Goal: Use online tool/utility

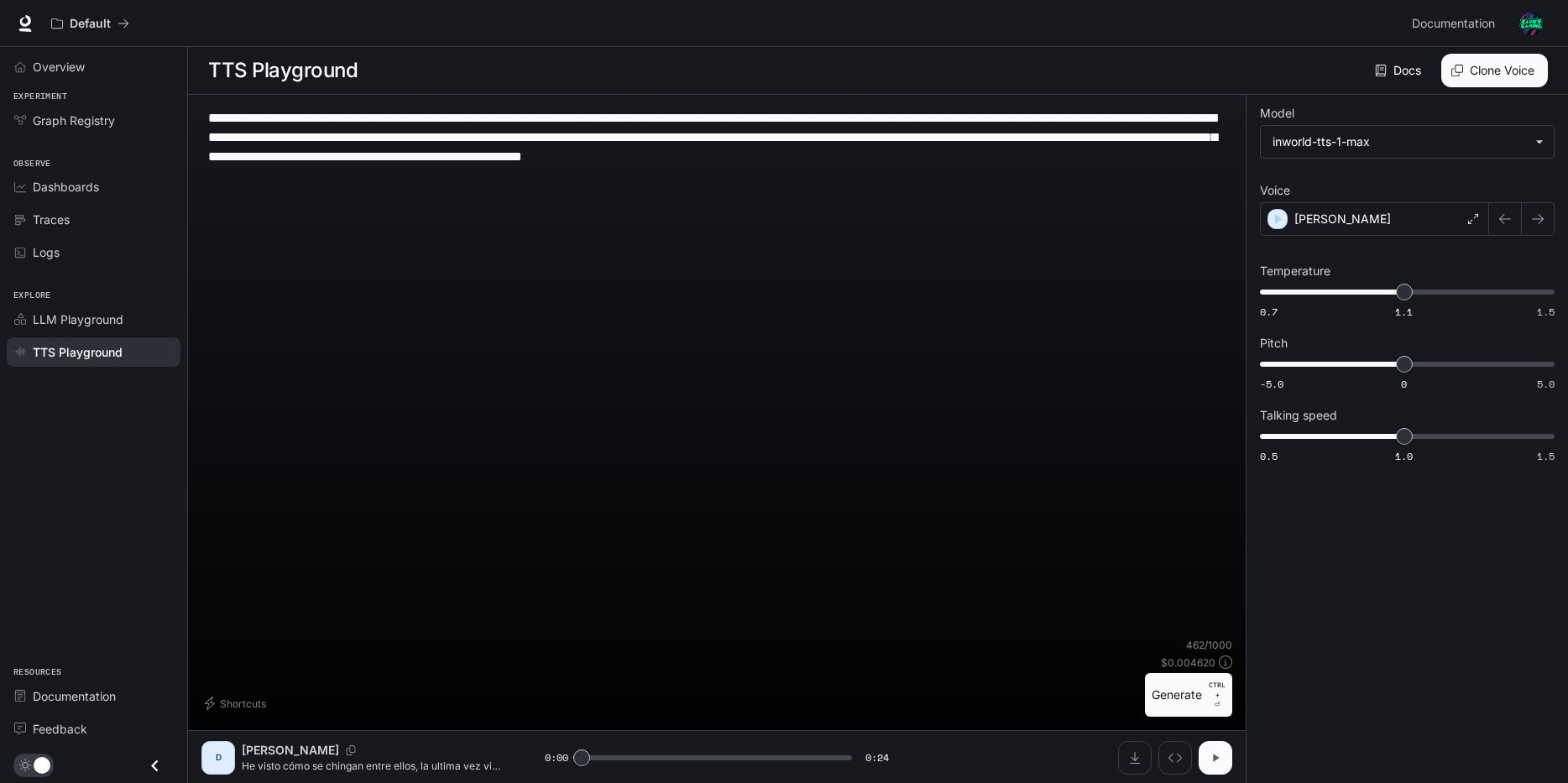
click at [1216, 760] on icon "button" at bounding box center [1214, 758] width 13 height 13
type input "*"
click at [1470, 232] on div "[PERSON_NAME]" at bounding box center [1374, 219] width 229 height 33
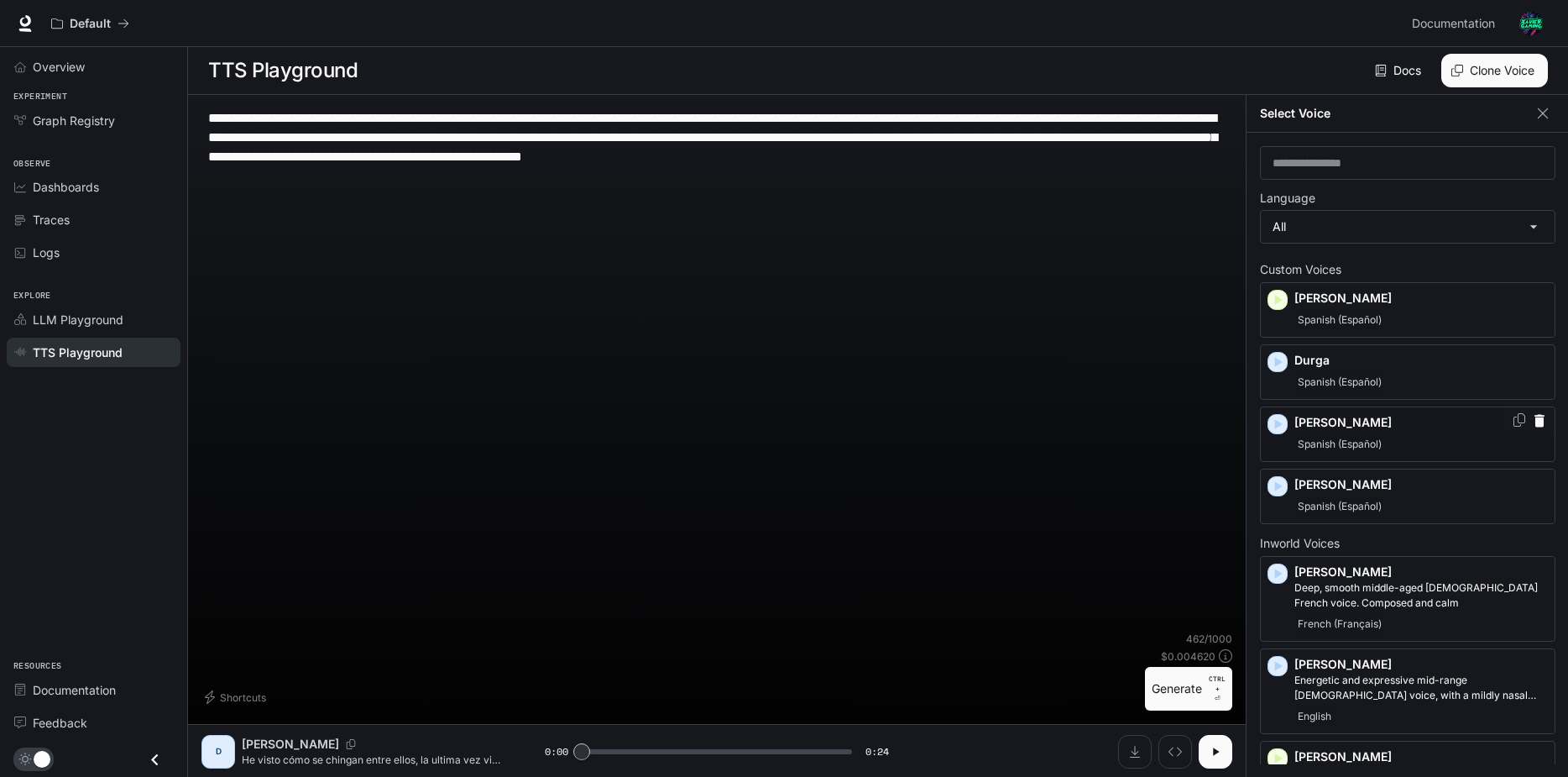
click at [1442, 438] on div "Spanish (Español)" at bounding box center [1421, 443] width 254 height 20
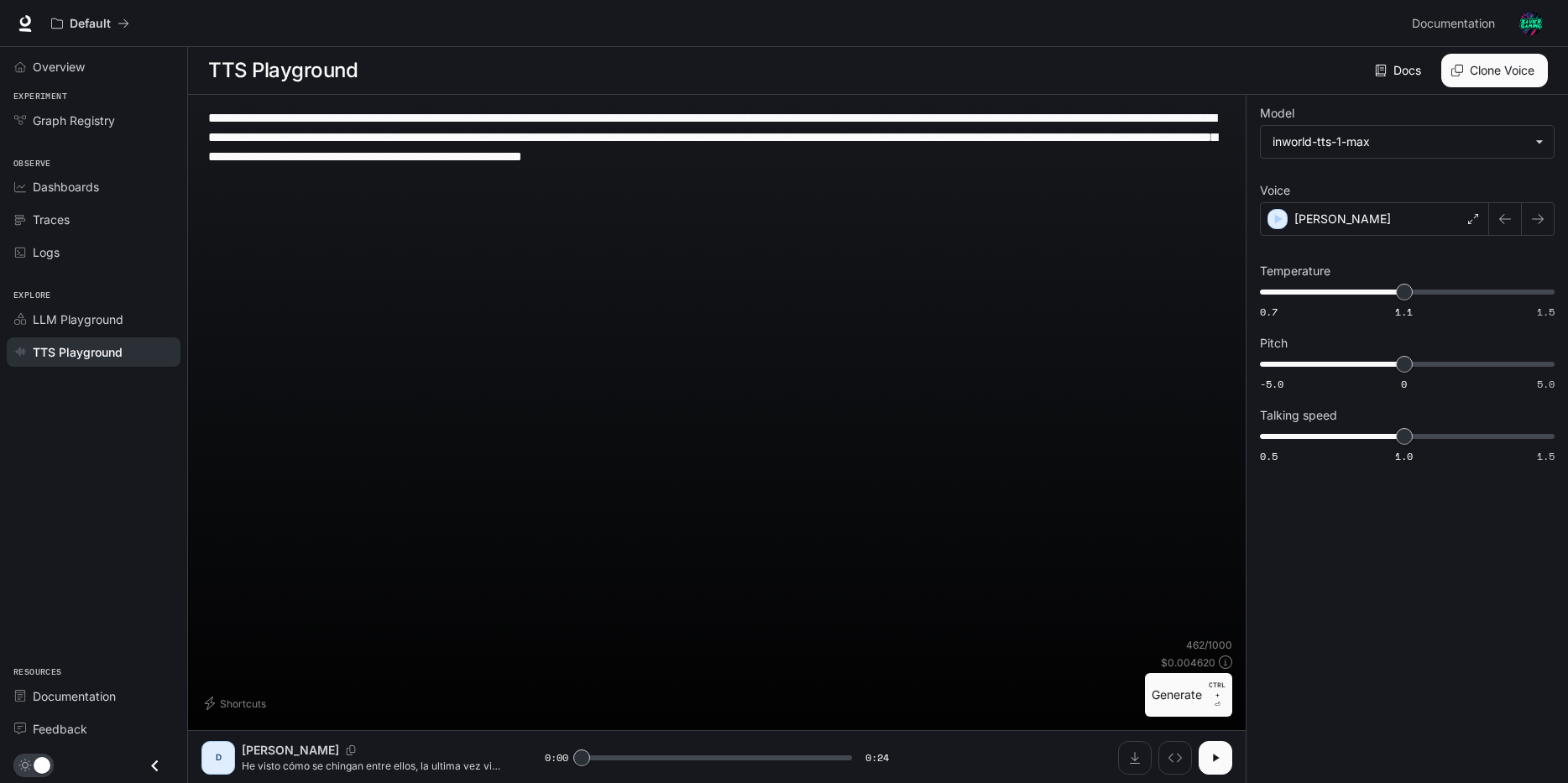
click at [244, 138] on textarea "**********" at bounding box center [716, 137] width 1017 height 58
type textarea "**********"
click at [1194, 695] on button "Generate CTRL + ⏎" at bounding box center [1188, 695] width 87 height 44
click at [662, 756] on span at bounding box center [716, 758] width 269 height 25
click at [653, 757] on span at bounding box center [716, 758] width 269 height 25
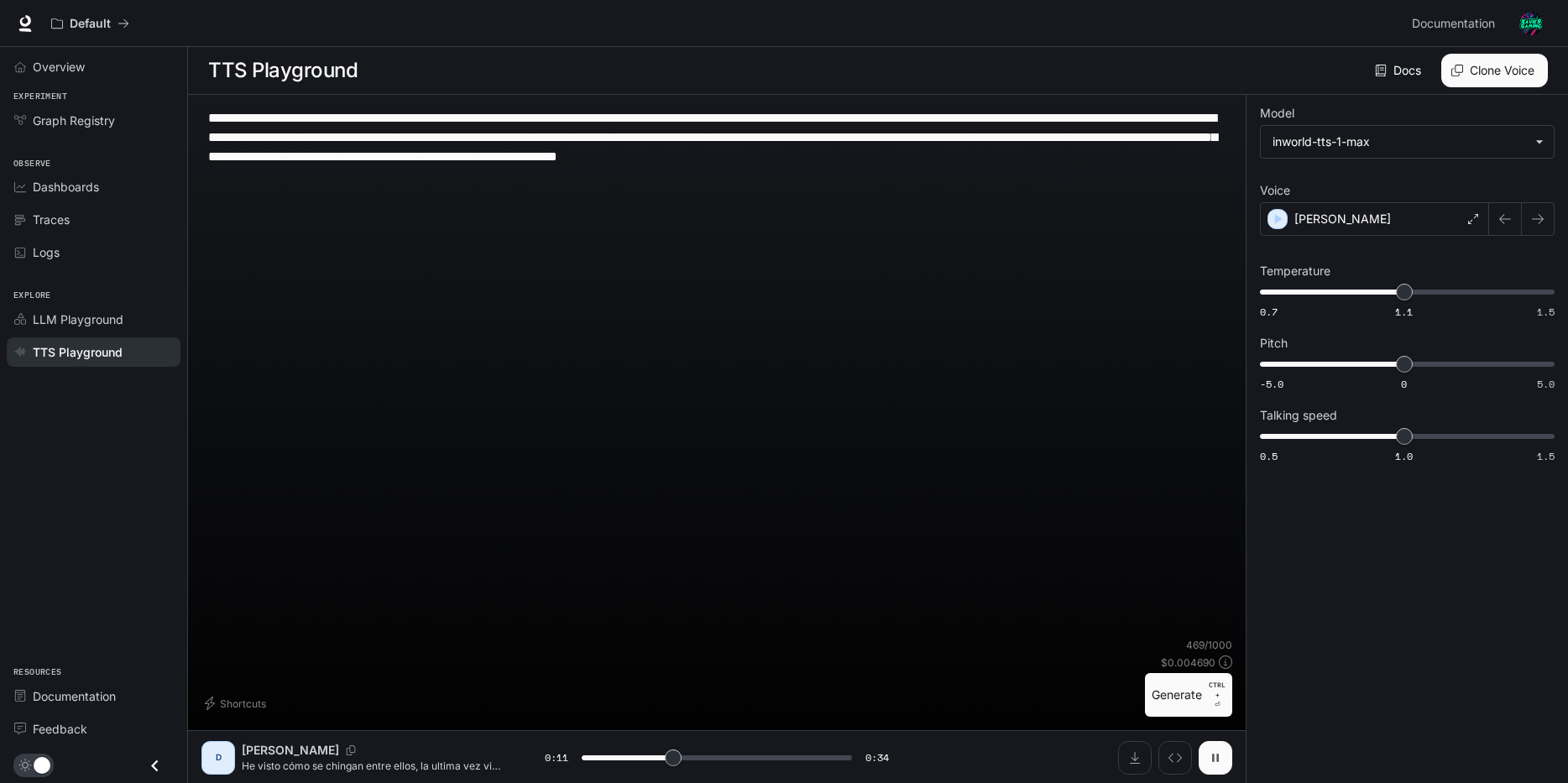
click at [1212, 762] on icon "button" at bounding box center [1214, 758] width 13 height 13
click at [1466, 225] on div "[PERSON_NAME]" at bounding box center [1374, 219] width 229 height 33
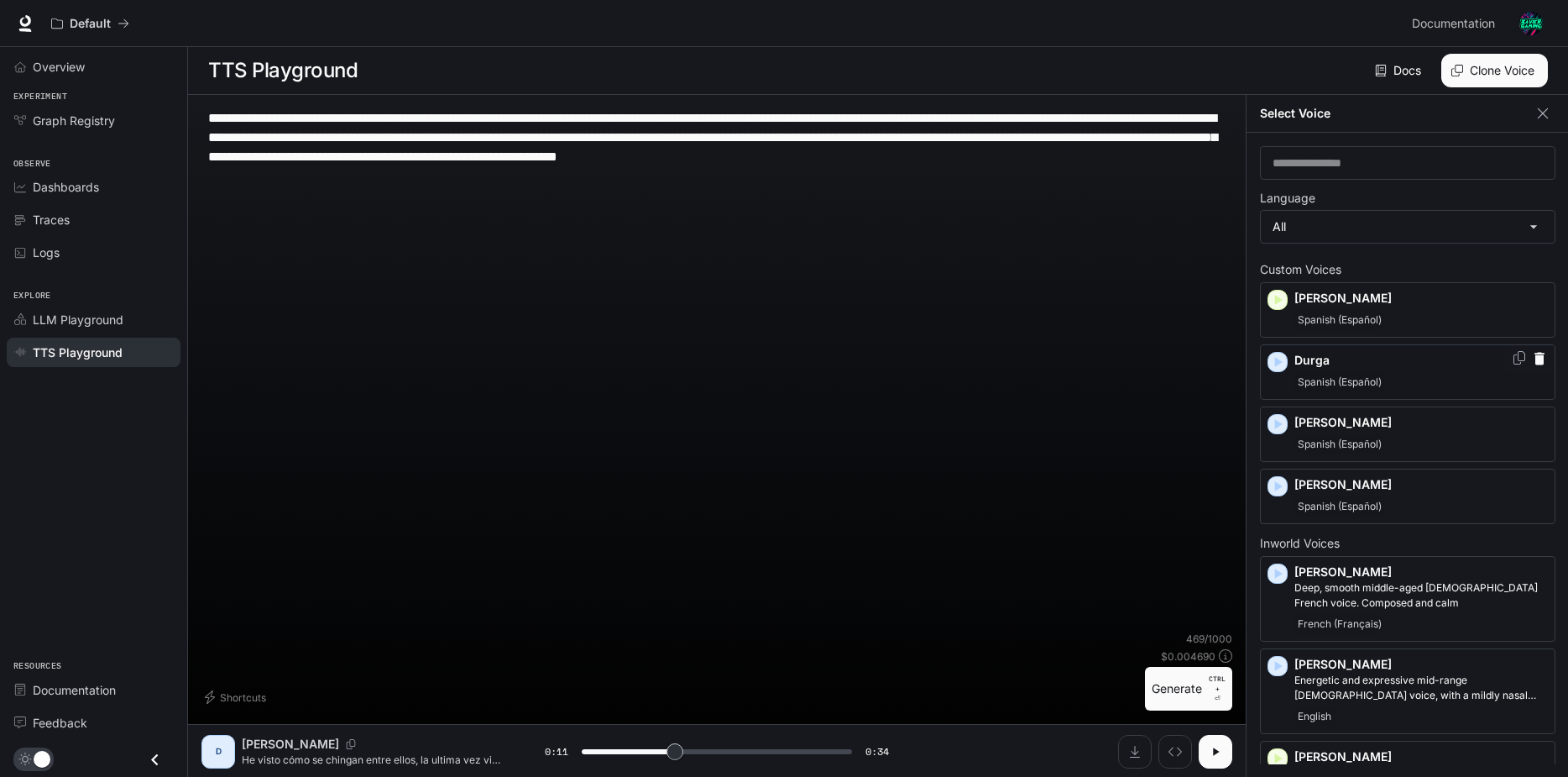
click at [1445, 377] on div "Spanish (Español)" at bounding box center [1421, 382] width 254 height 20
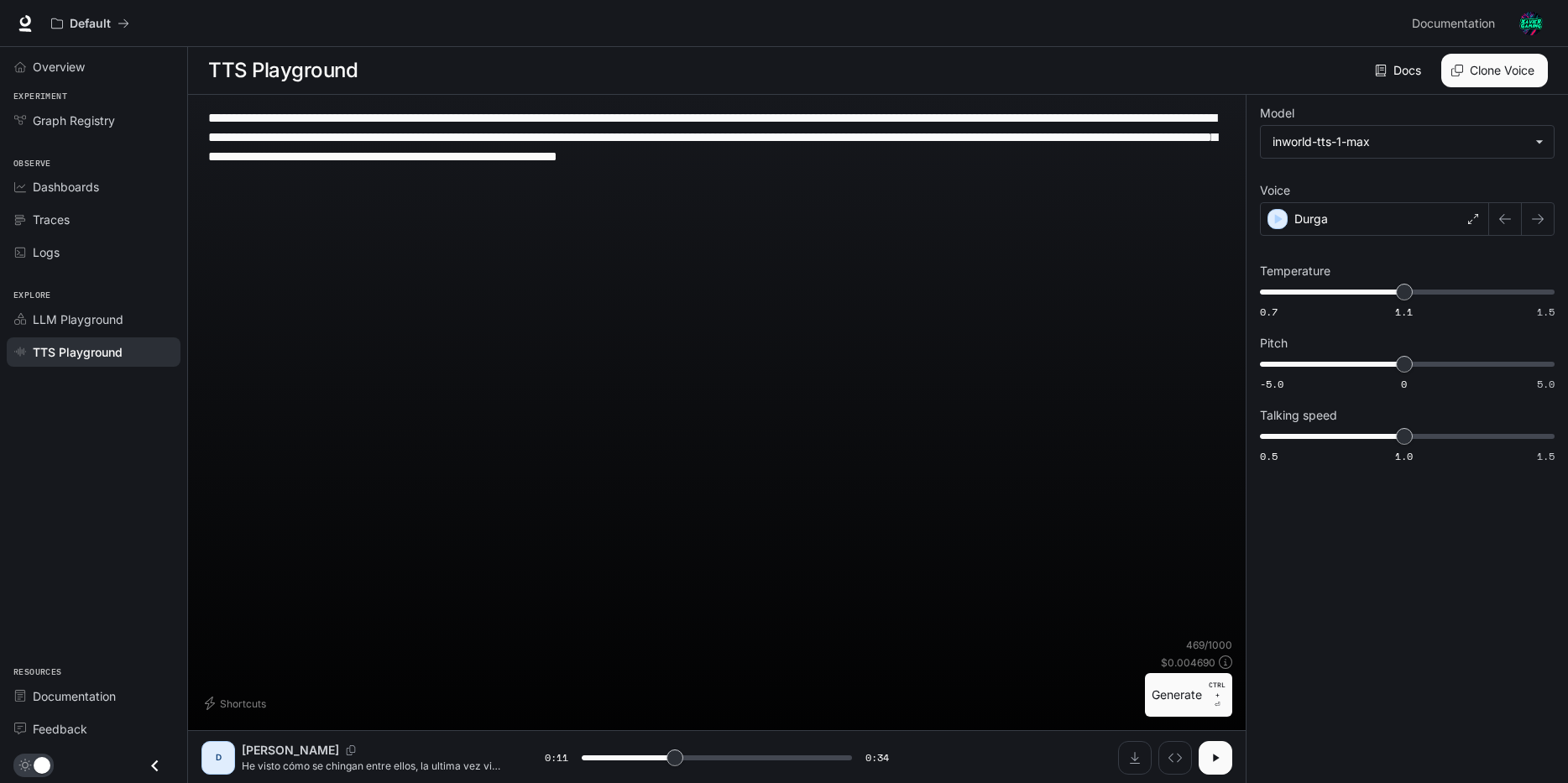
click at [1203, 698] on button "Generate CTRL + ⏎" at bounding box center [1188, 695] width 87 height 44
type input "*"
